Goal: Task Accomplishment & Management: Manage account settings

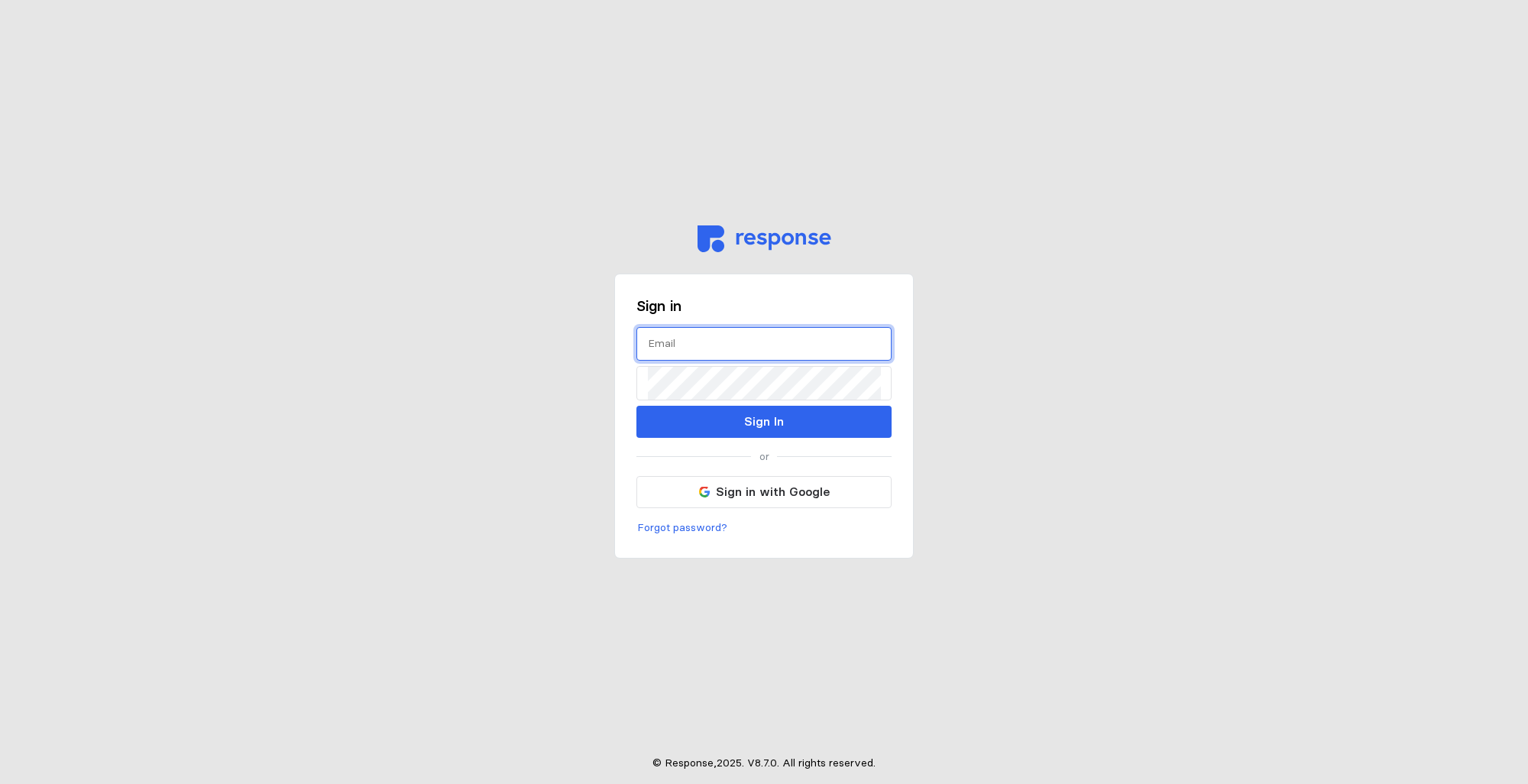
click at [676, 349] on input "text" at bounding box center [764, 344] width 233 height 33
type input "[PERSON_NAME][EMAIL_ADDRESS][PERSON_NAME][DOMAIN_NAME]"
click at [670, 530] on p "Forgot password?" at bounding box center [682, 528] width 90 height 17
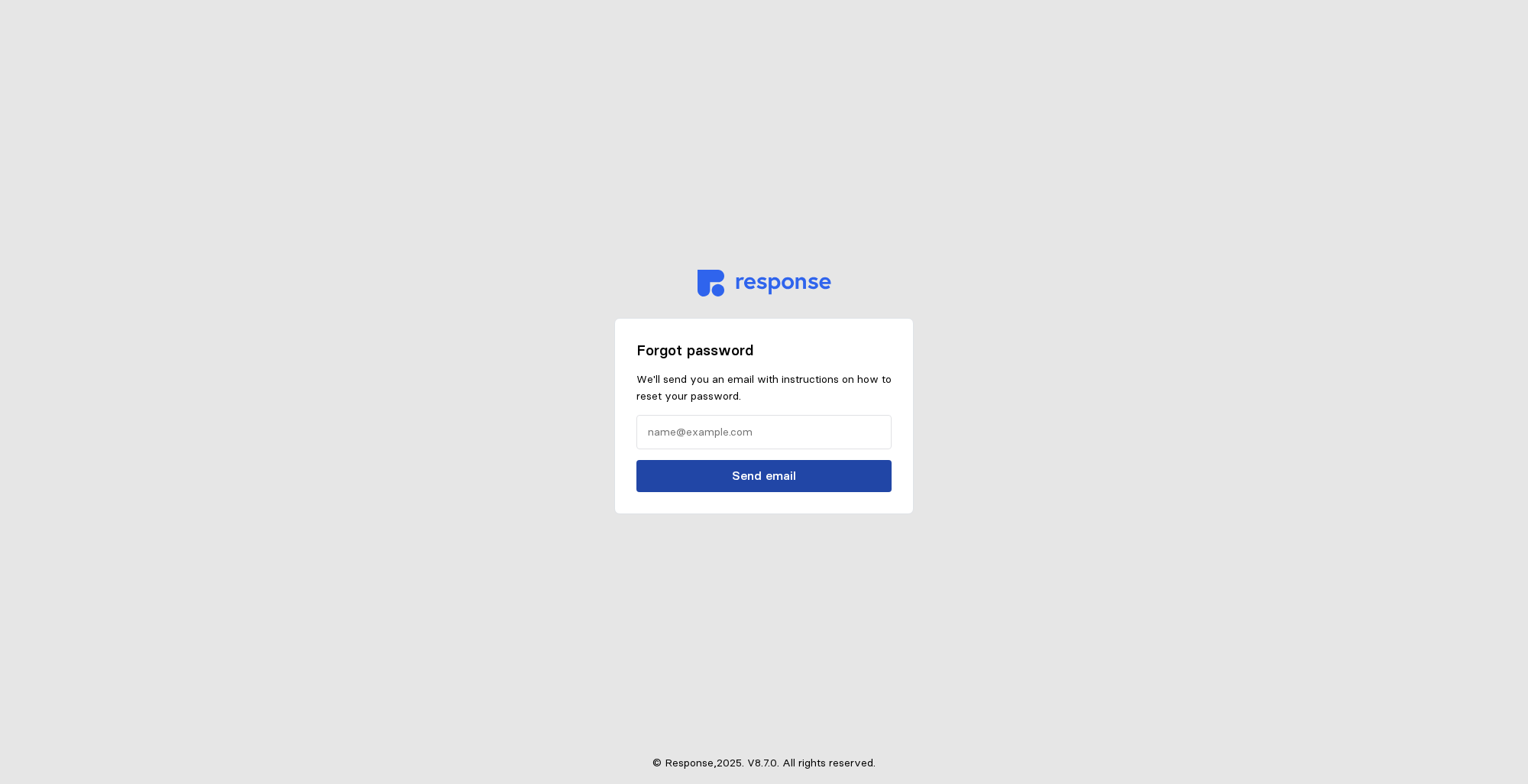
drag, startPoint x: 776, startPoint y: 477, endPoint x: 764, endPoint y: 488, distance: 16.3
click at [776, 478] on p "Send email" at bounding box center [764, 475] width 64 height 19
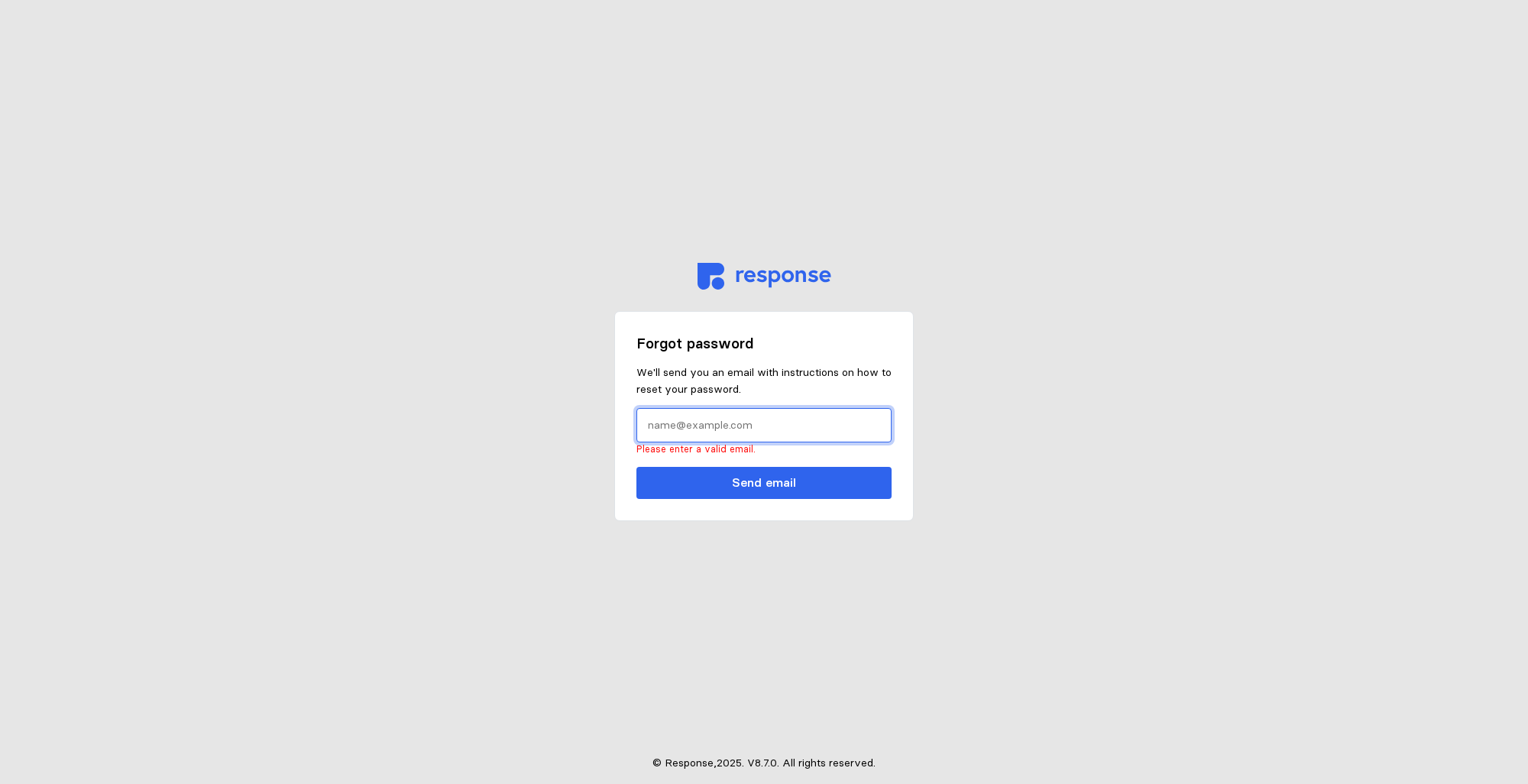
drag, startPoint x: 676, startPoint y: 423, endPoint x: 793, endPoint y: 407, distance: 118.1
click at [682, 423] on input "text" at bounding box center [764, 425] width 233 height 33
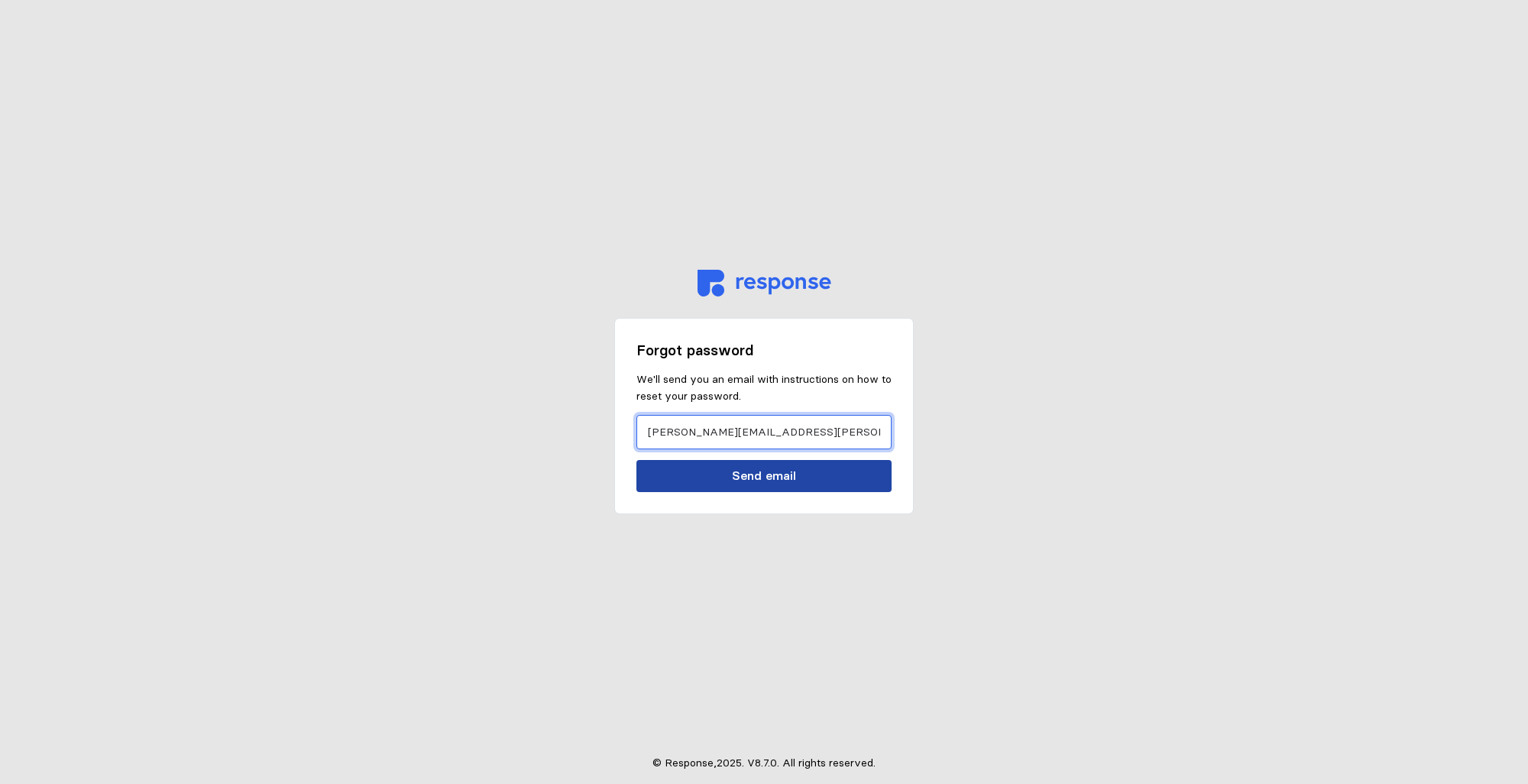
type input "[PERSON_NAME][EMAIL_ADDRESS][PERSON_NAME][DOMAIN_NAME]"
click at [792, 463] on button "Send email" at bounding box center [764, 475] width 255 height 32
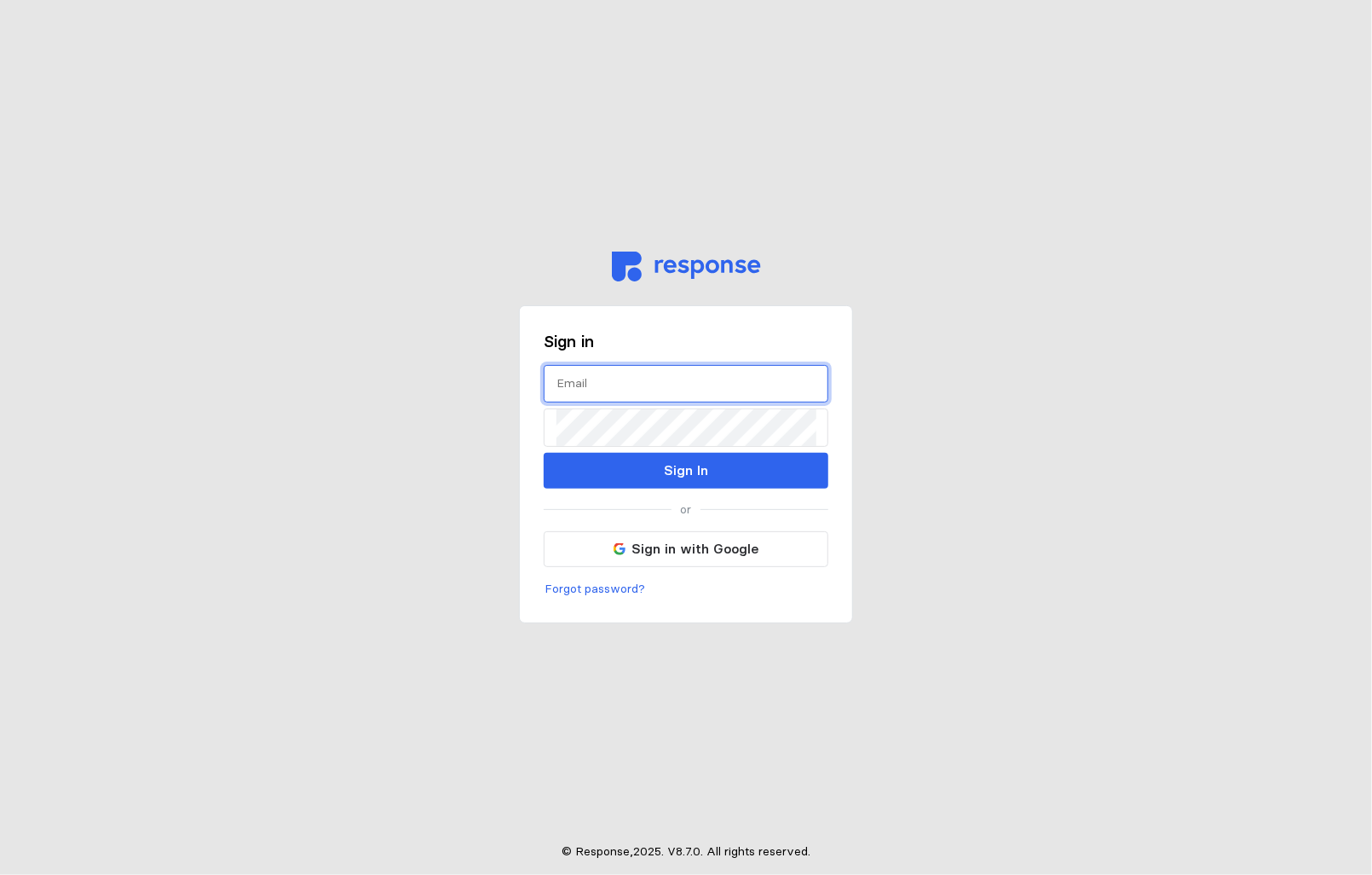
click at [576, 386] on input "text" at bounding box center [686, 384] width 259 height 36
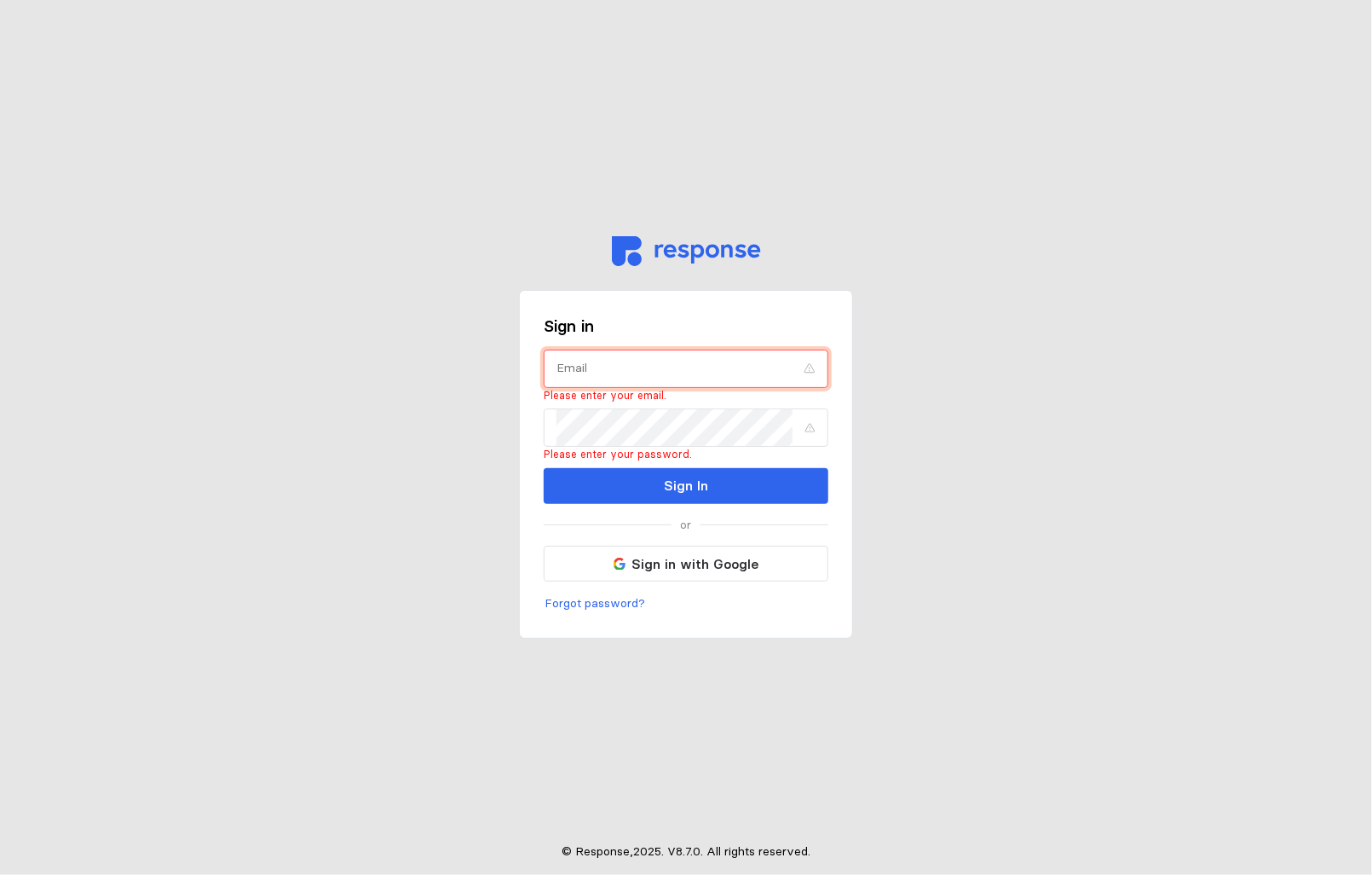
drag, startPoint x: 575, startPoint y: 373, endPoint x: 716, endPoint y: 339, distance: 145.0
click at [579, 374] on input "text" at bounding box center [673, 369] width 235 height 36
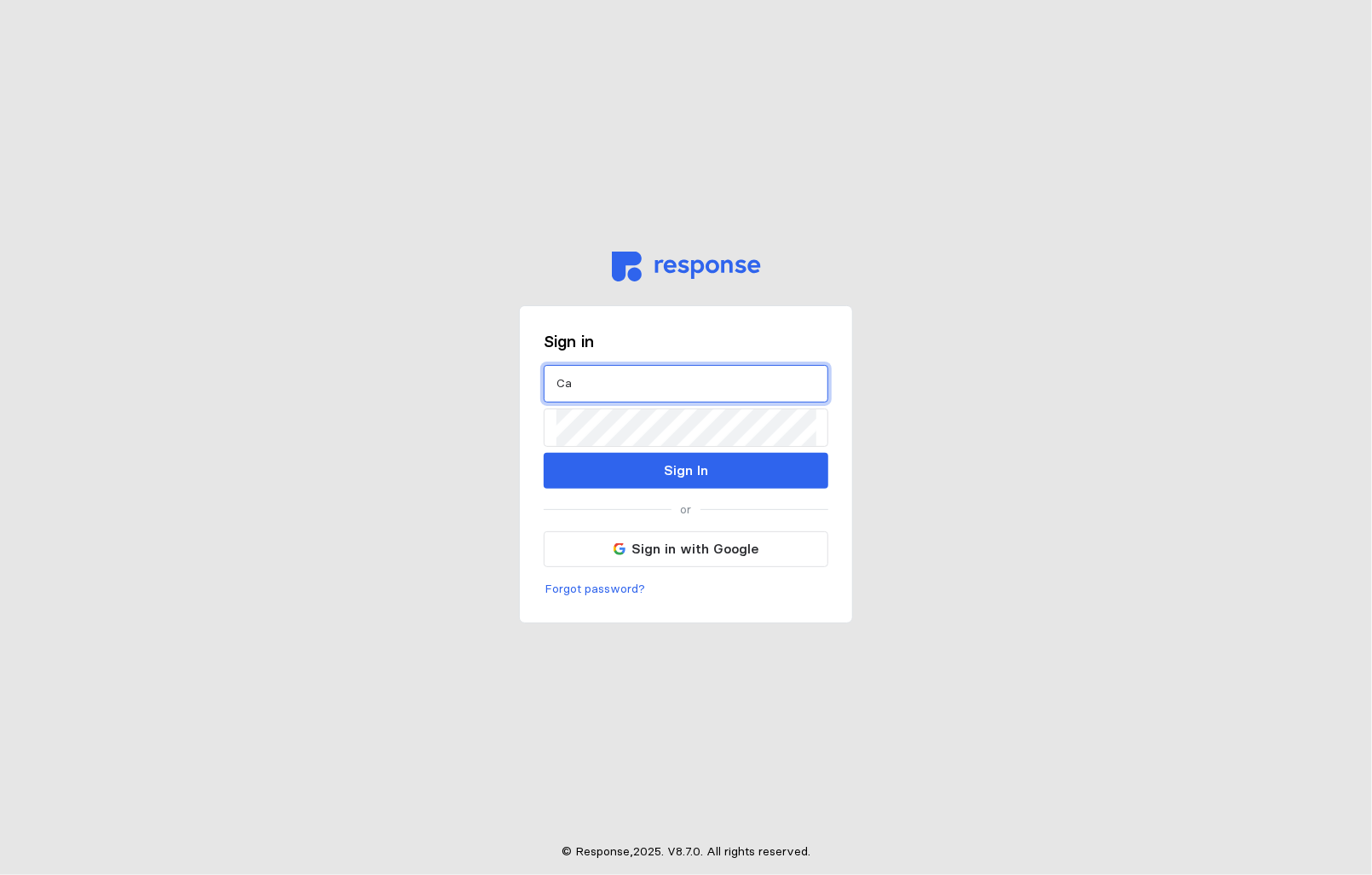
type input "C"
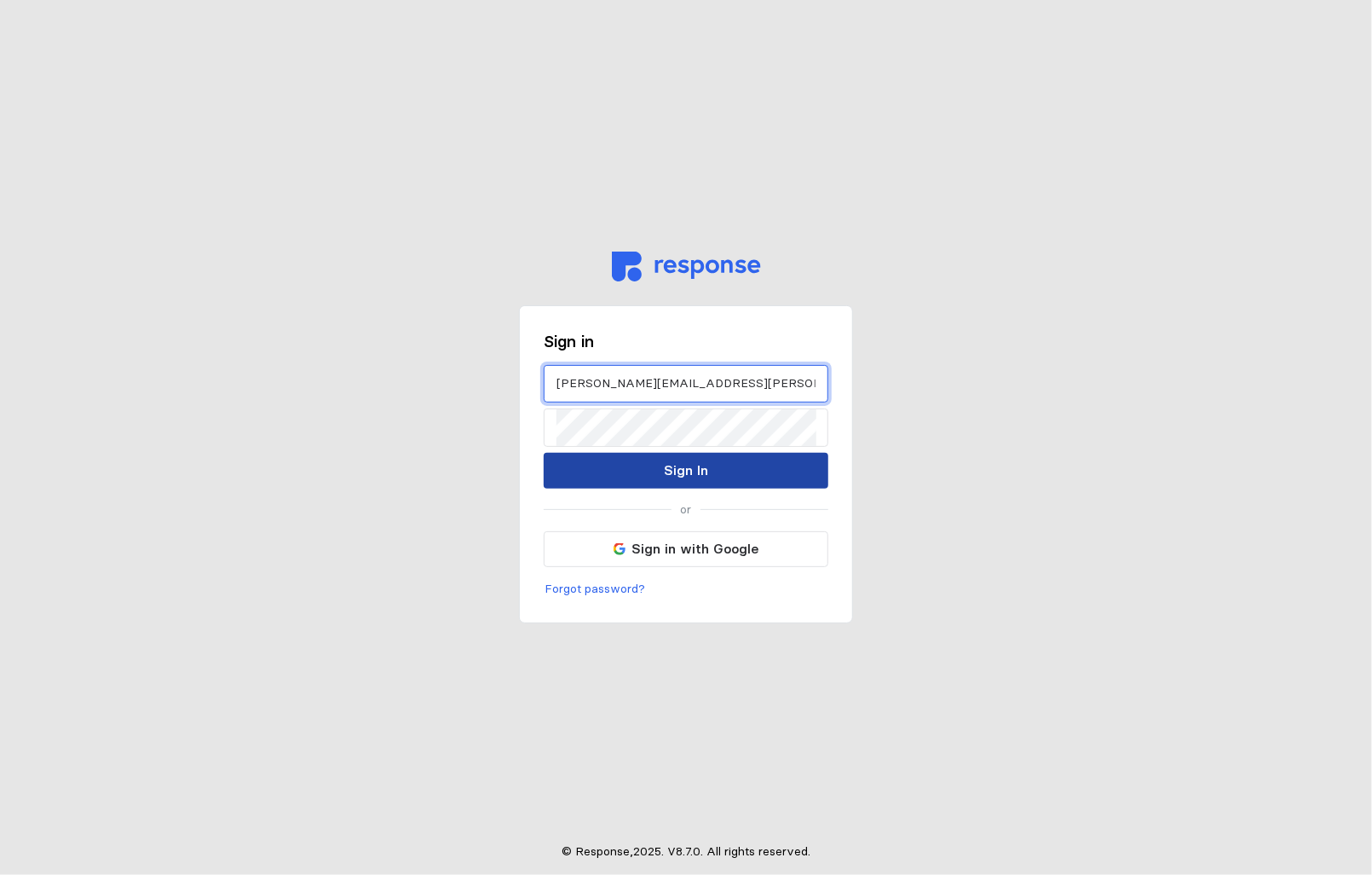
type input "[PERSON_NAME][EMAIL_ADDRESS][PERSON_NAME][DOMAIN_NAME]"
click at [704, 464] on p "Sign In" at bounding box center [686, 470] width 44 height 22
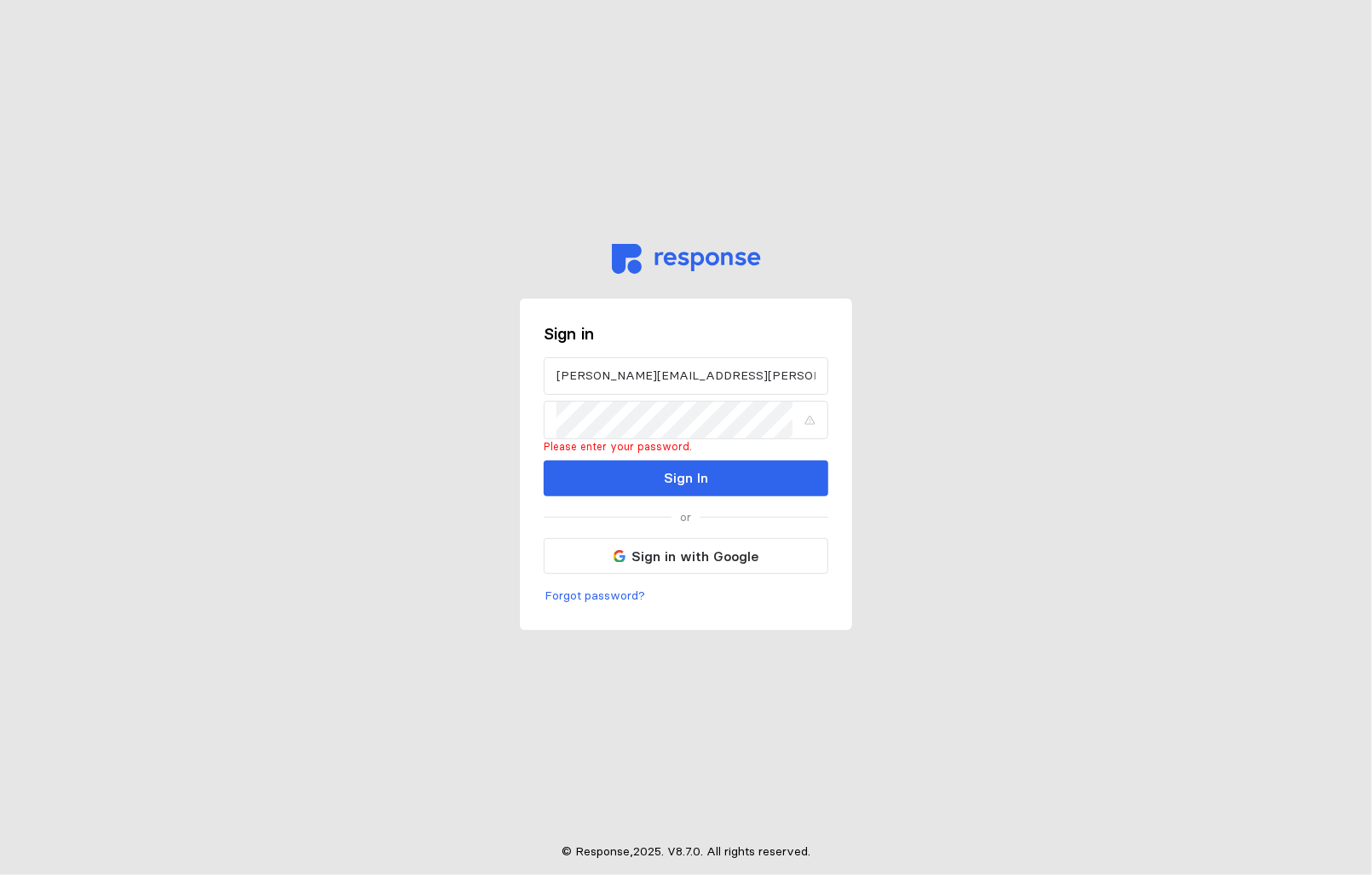
click at [562, 598] on p "Forgot password?" at bounding box center [595, 596] width 101 height 19
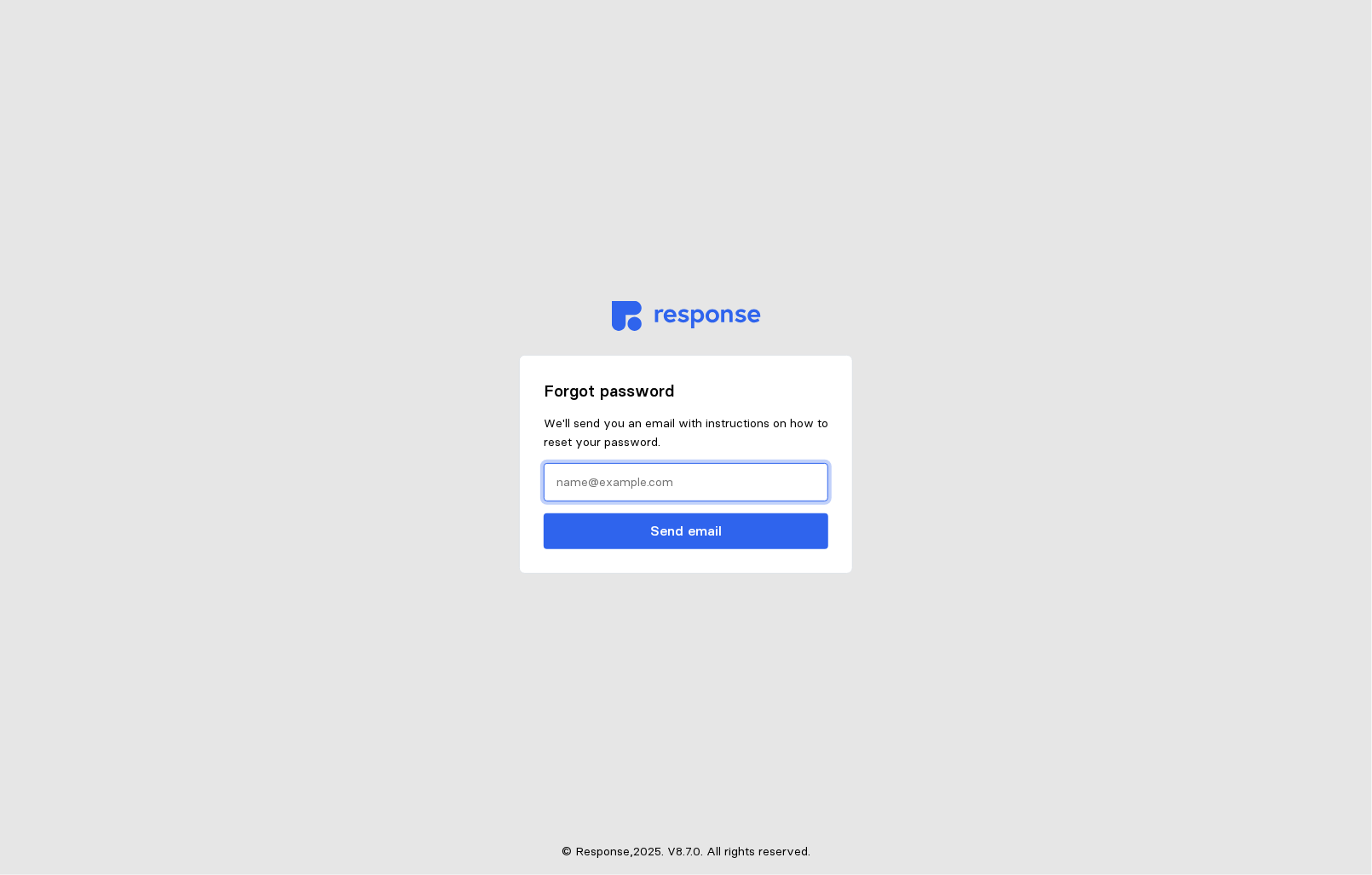
click at [566, 486] on input "text" at bounding box center [686, 482] width 259 height 36
click at [705, 485] on input "[PERSON_NAME][EMAIL_ADDRESS][PERSON_NAME][DOMAIN_NAME]" at bounding box center [686, 482] width 259 height 36
click at [706, 486] on input "[PERSON_NAME][EMAIL_ADDRESS][PERSON_NAME][DOMAIN_NAME]" at bounding box center [686, 482] width 259 height 36
click at [699, 481] on input "[PERSON_NAME][EMAIL_ADDRESS][PERSON_NAME][DOMAIN_NAME]" at bounding box center [686, 482] width 259 height 36
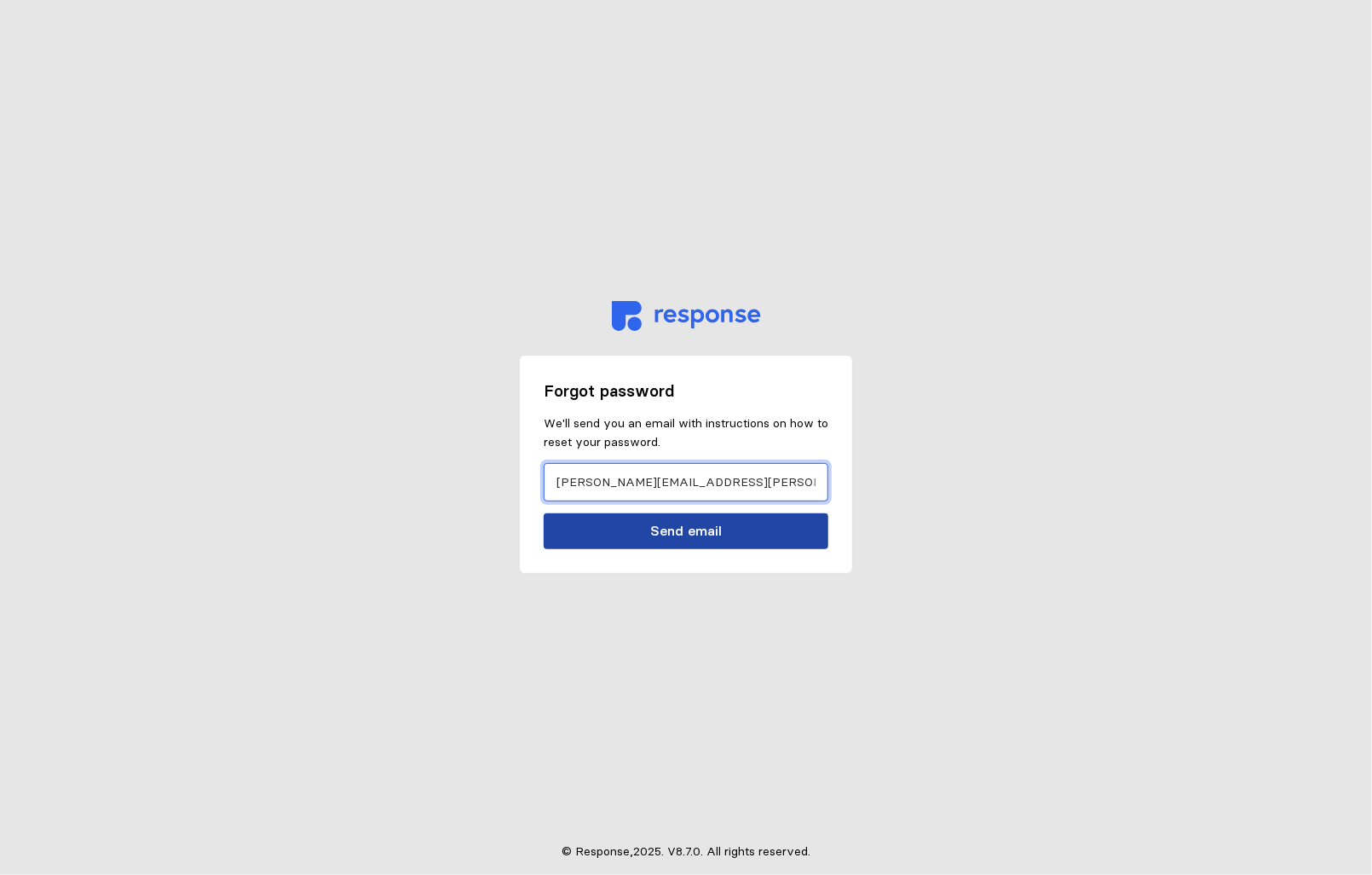
type input "[PERSON_NAME][EMAIL_ADDRESS][PERSON_NAME][DOMAIN_NAME]"
click at [738, 534] on button "Send email" at bounding box center [686, 530] width 285 height 36
